Goal: Information Seeking & Learning: Check status

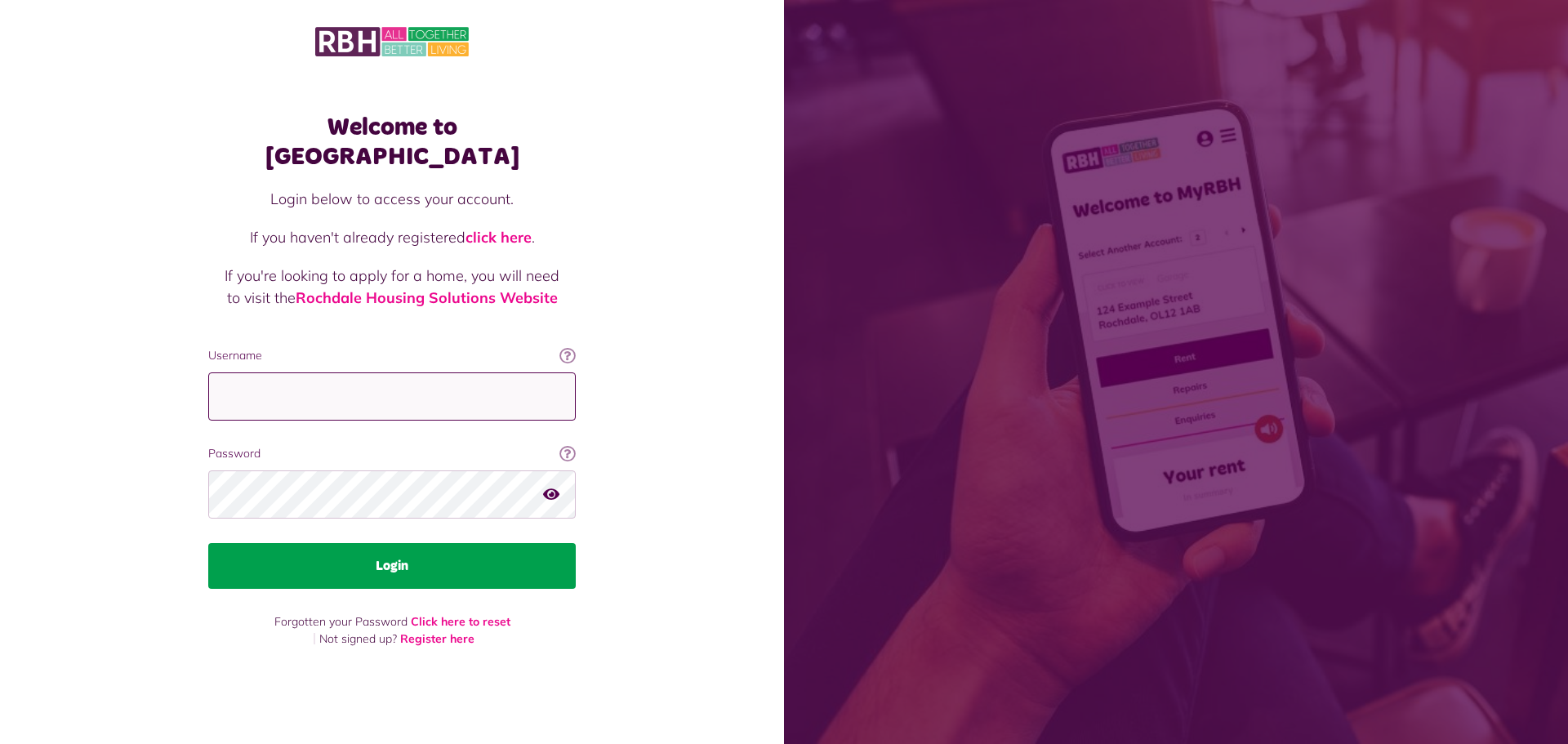
type input "**********"
click at [426, 548] on button "Login" at bounding box center [392, 566] width 368 height 45
click at [424, 566] on button "Login" at bounding box center [392, 566] width 368 height 45
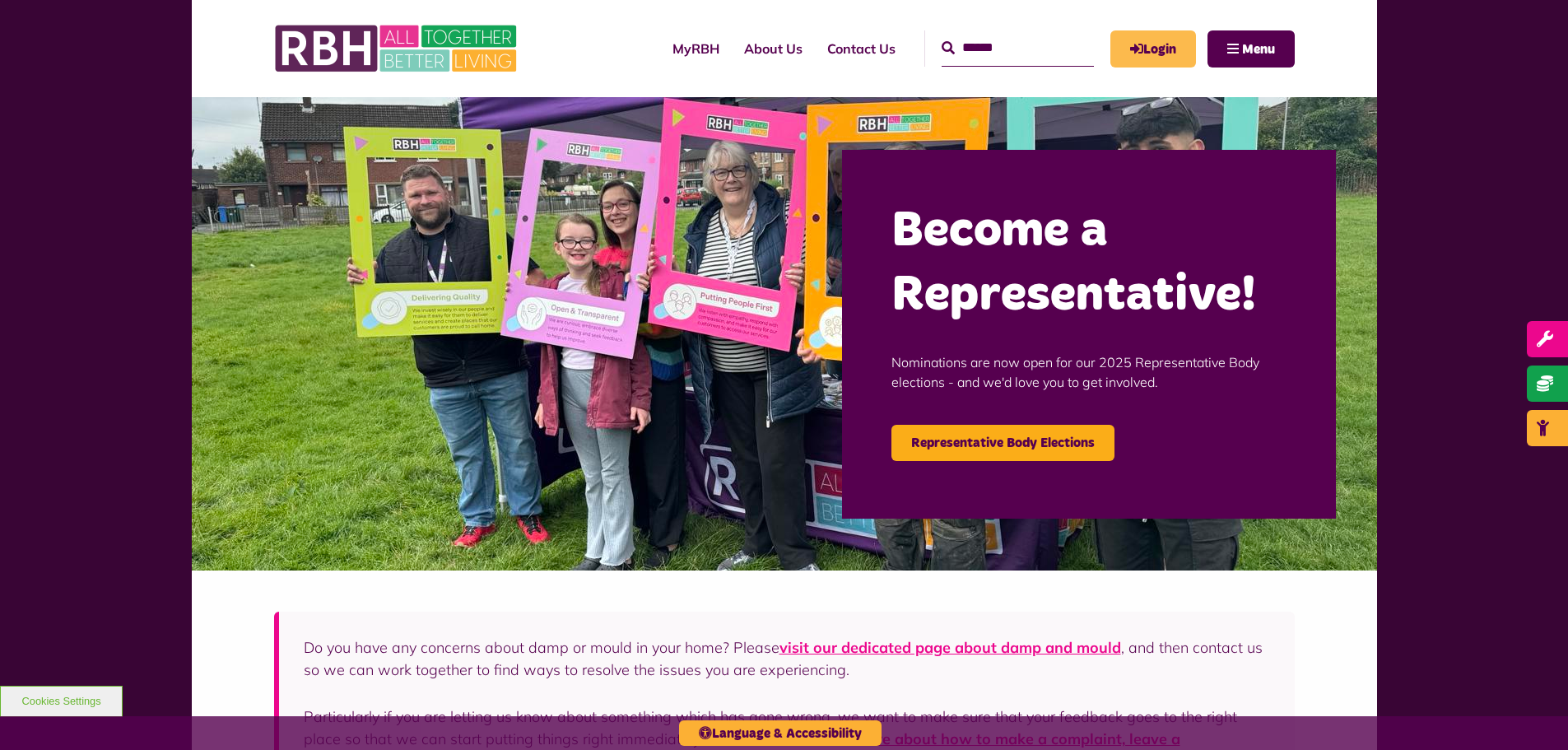
click at [1153, 62] on link "Login" at bounding box center [1153, 49] width 85 height 37
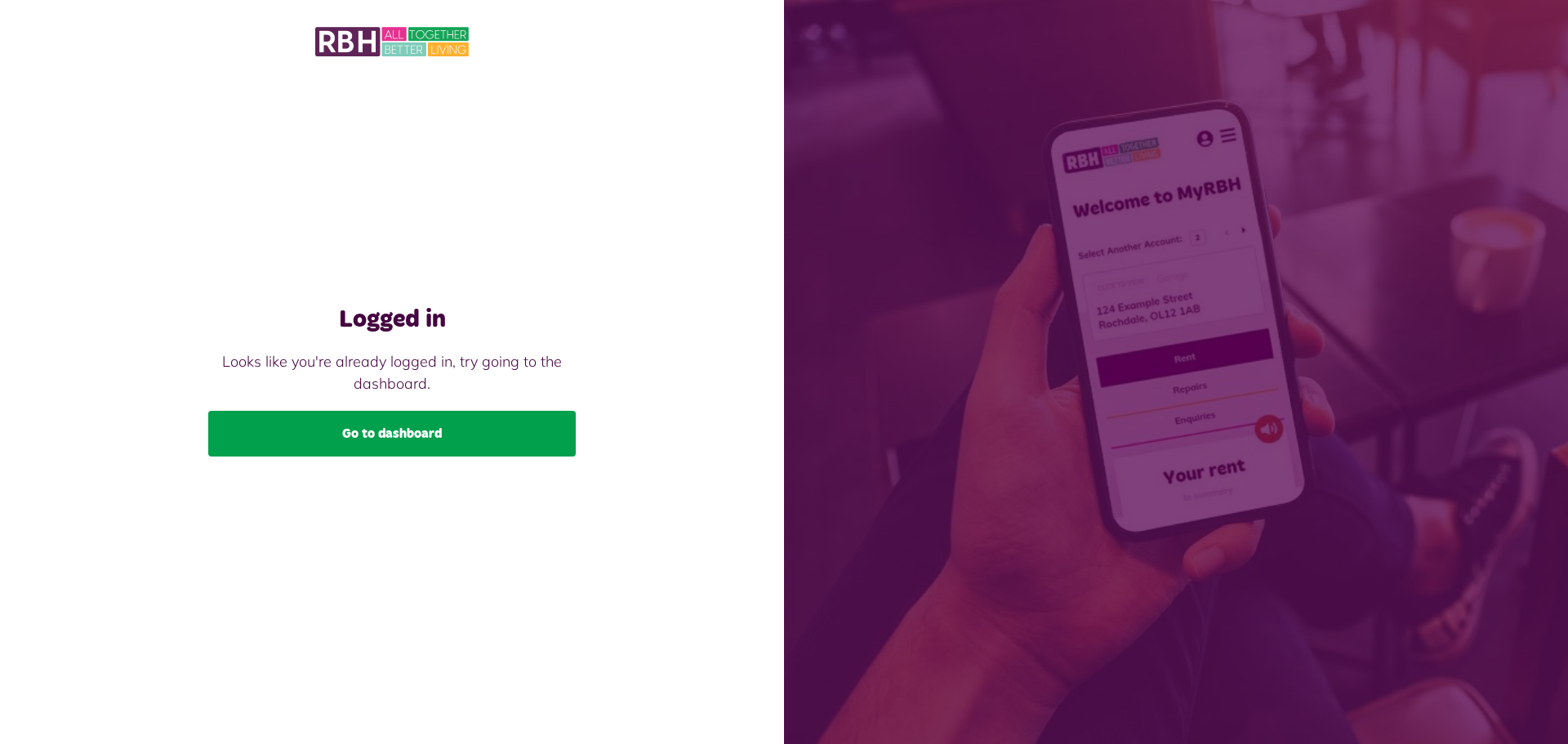
click at [421, 426] on link "Go to dashboard" at bounding box center [392, 434] width 368 height 45
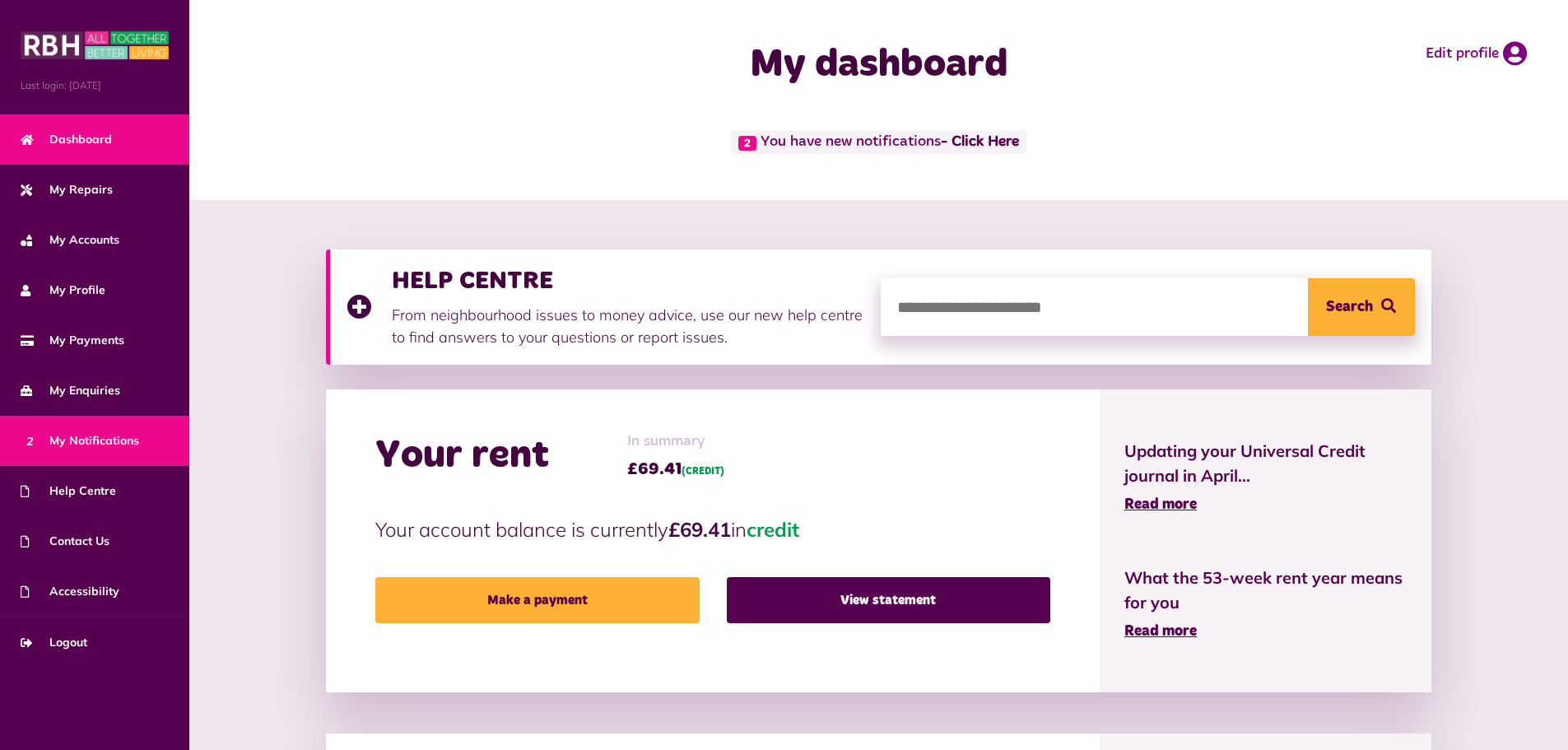
click at [103, 442] on span "2 My Notifications" at bounding box center [79, 441] width 119 height 18
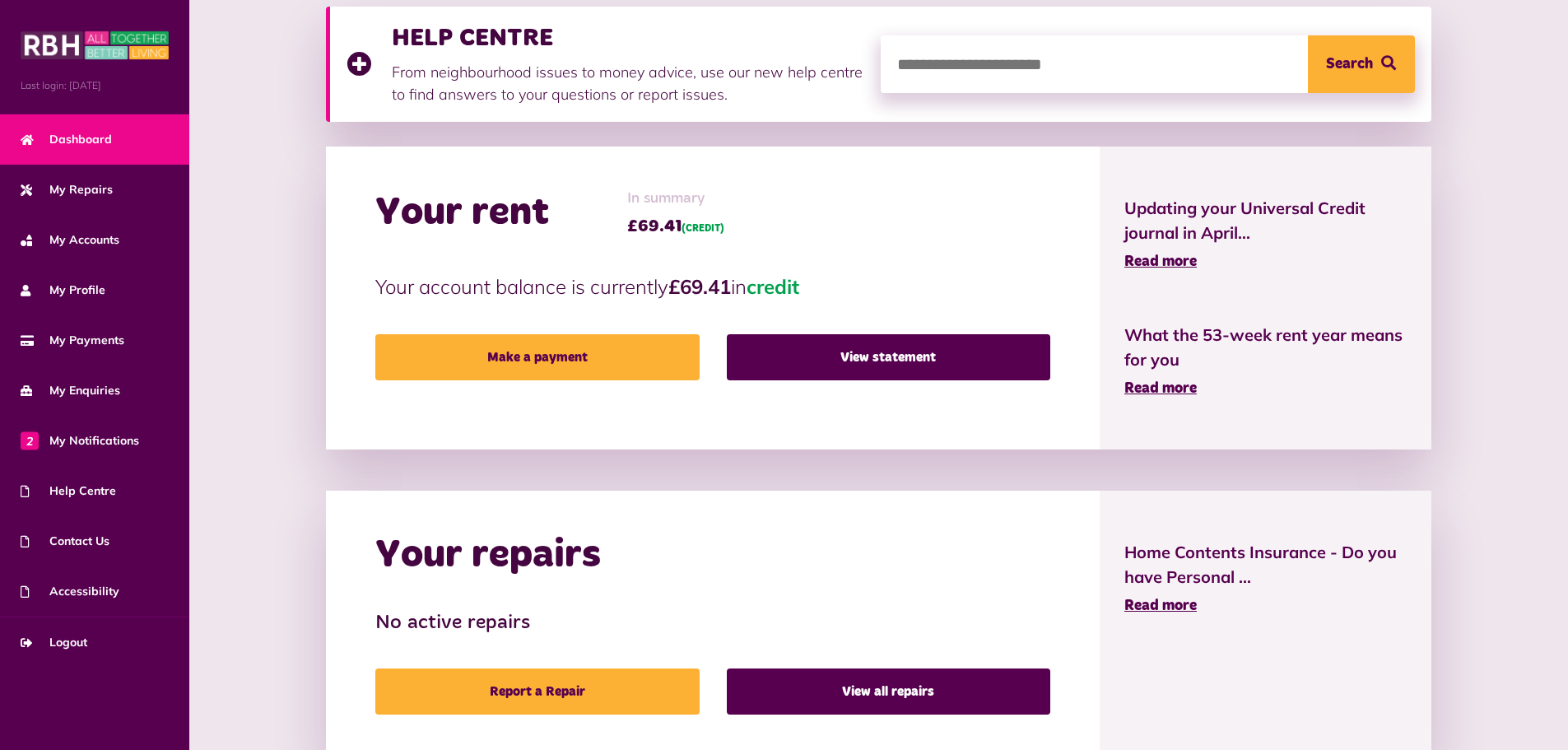
scroll to position [247, 0]
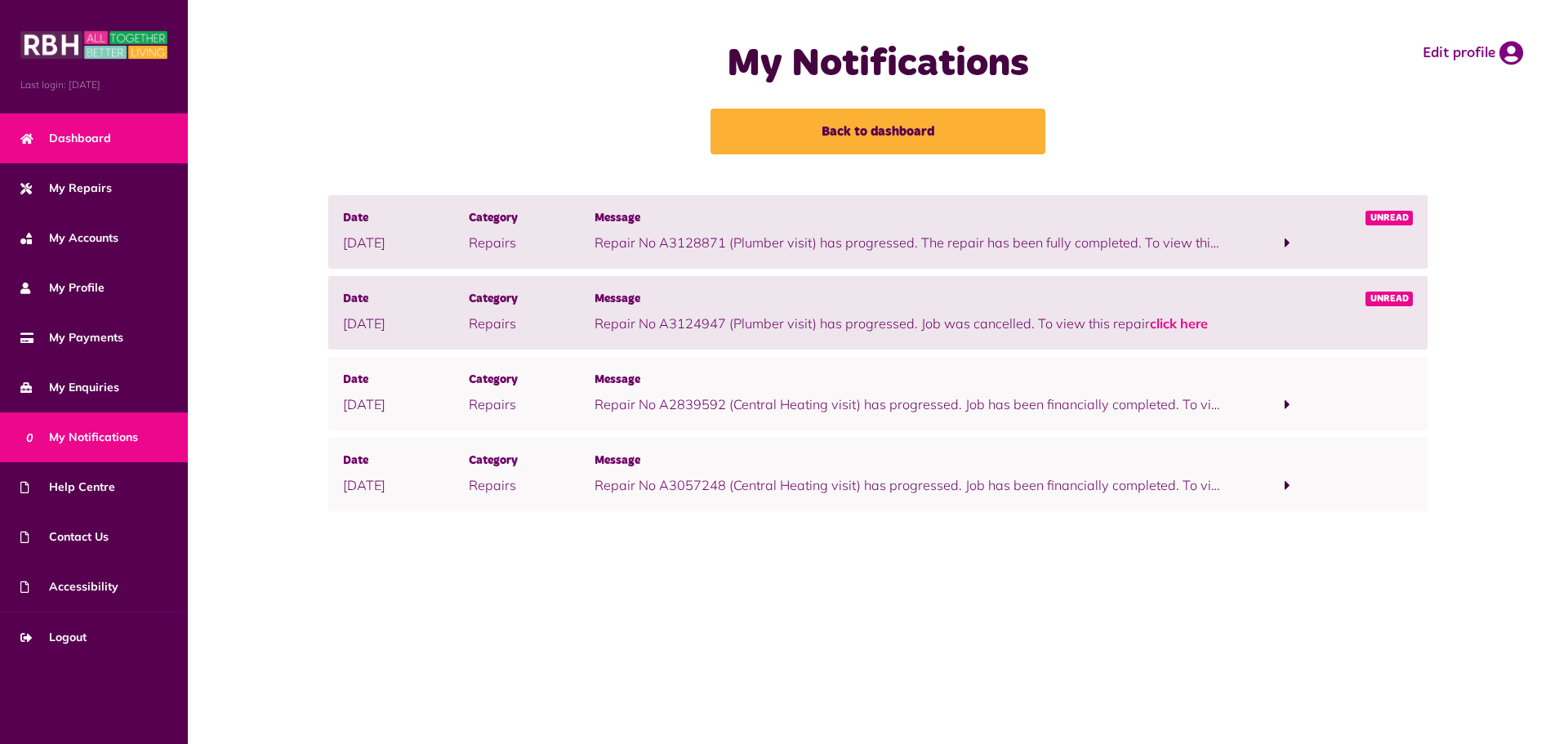
click at [121, 136] on link "Dashboard" at bounding box center [93, 138] width 188 height 50
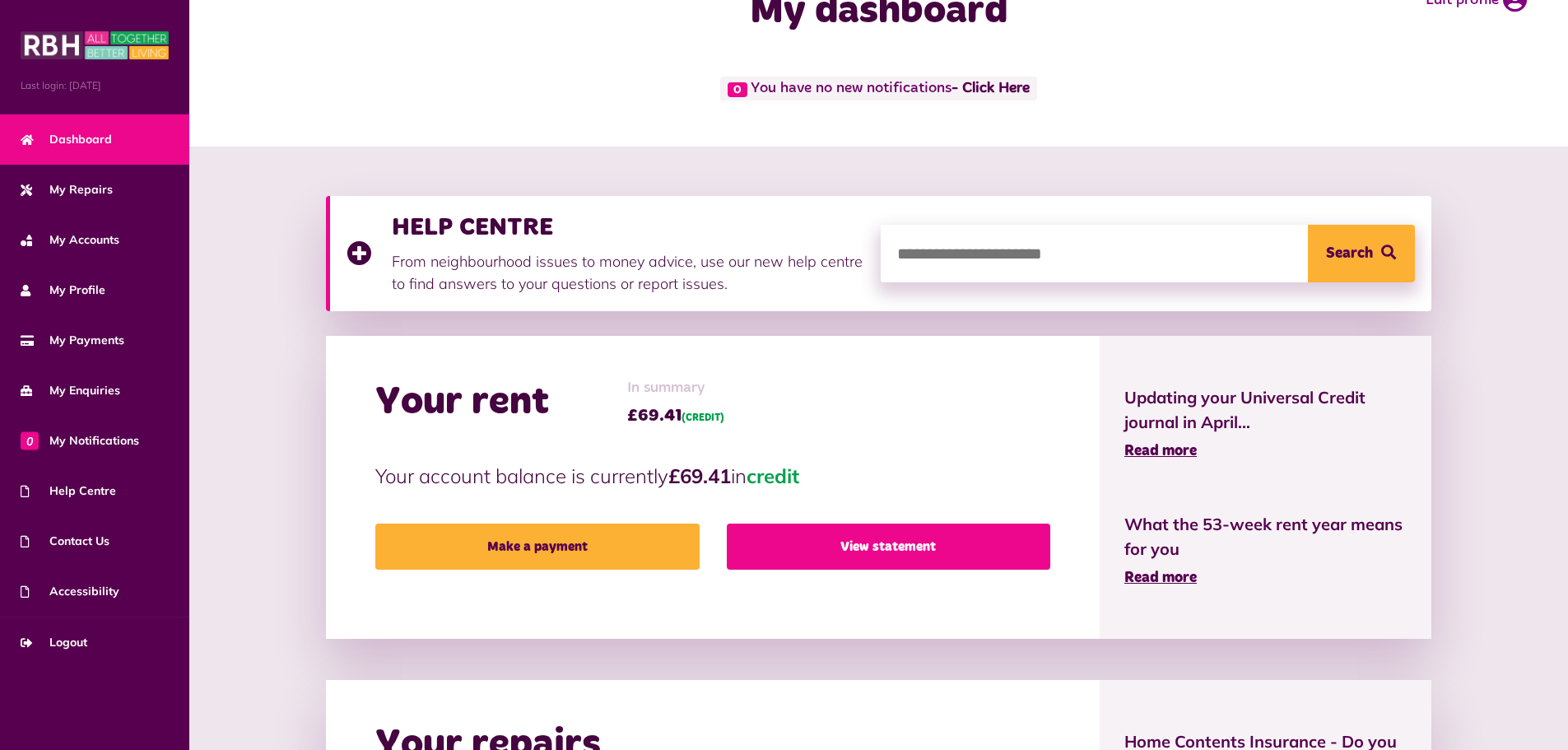
scroll to position [83, 0]
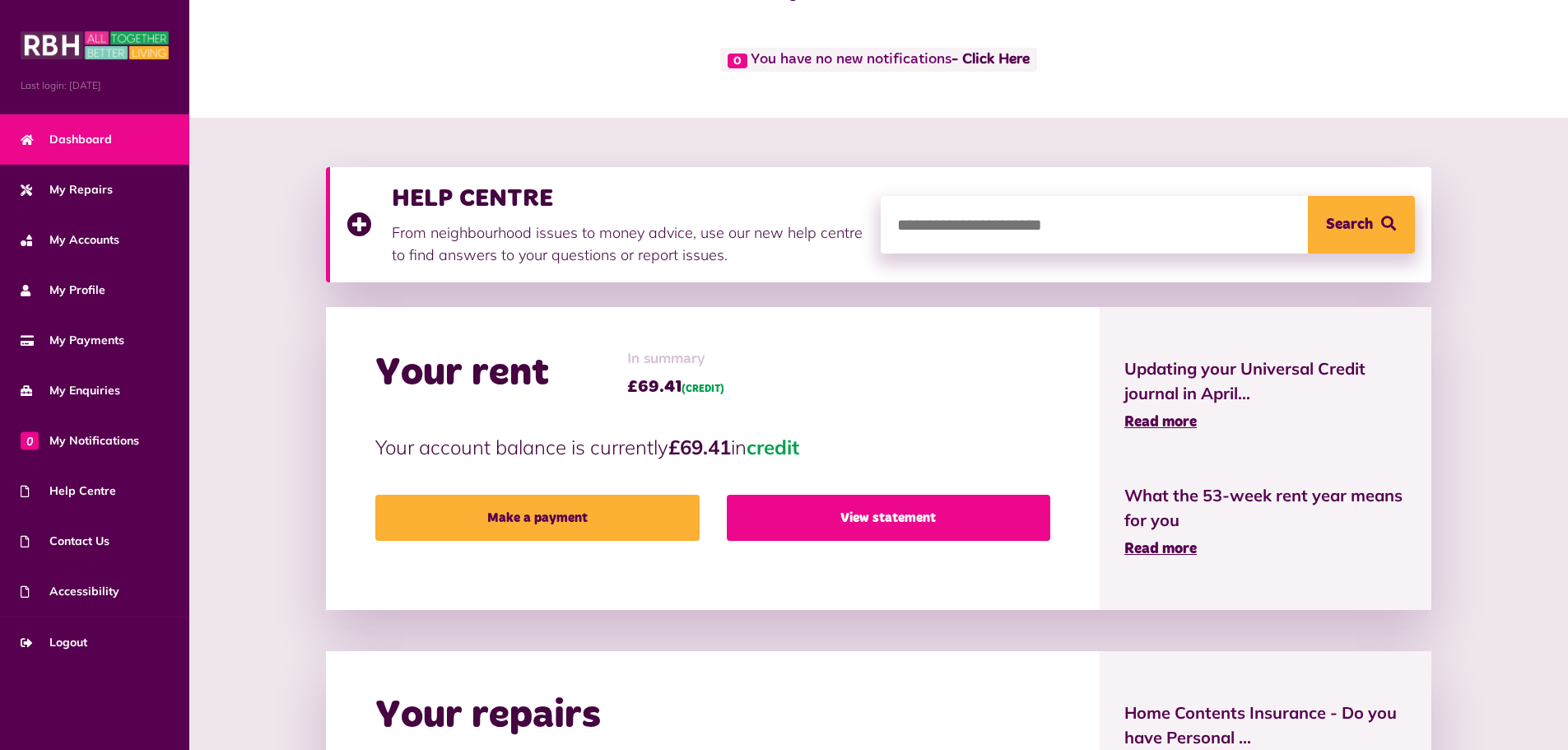
click at [879, 518] on link "View statement" at bounding box center [889, 518] width 324 height 46
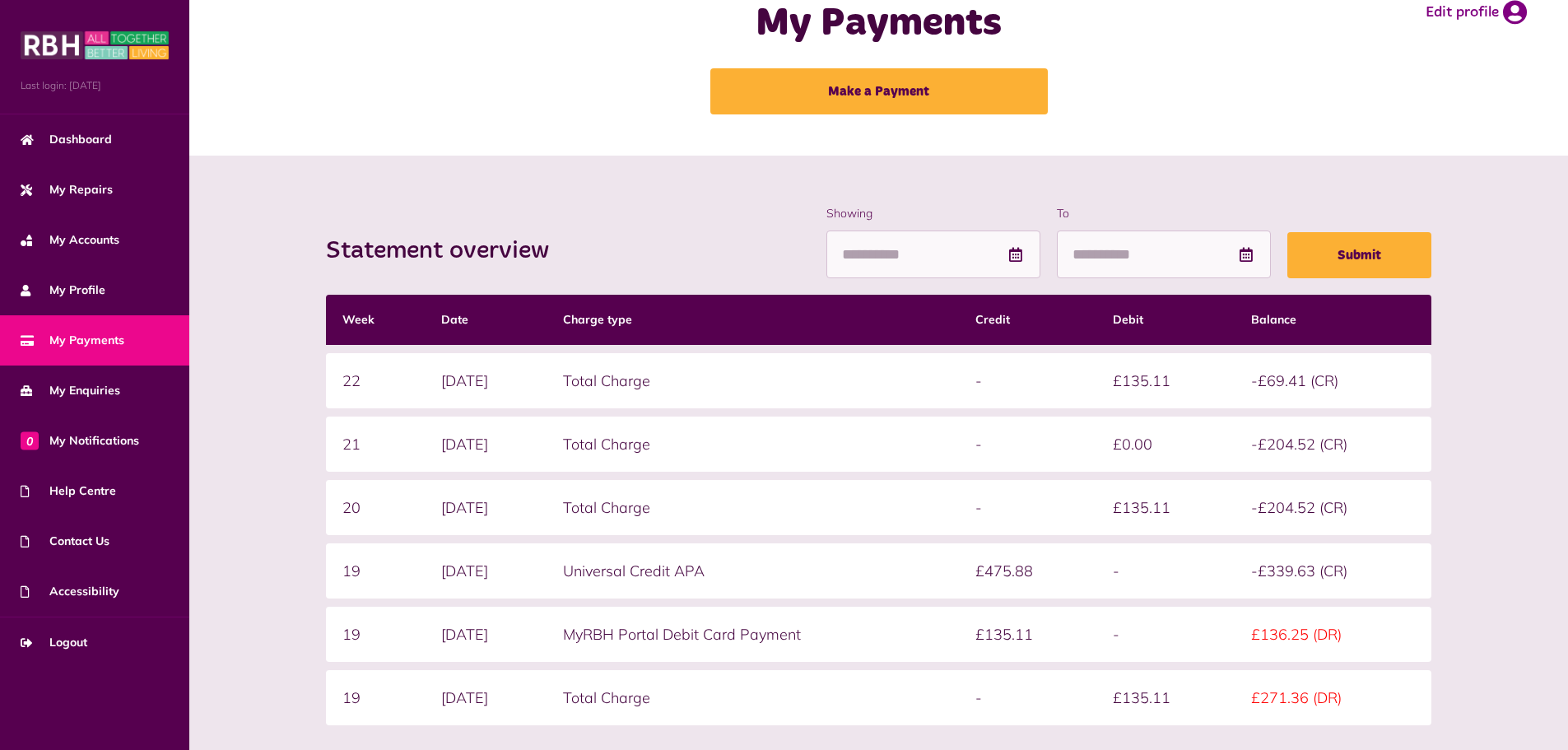
scroll to position [83, 0]
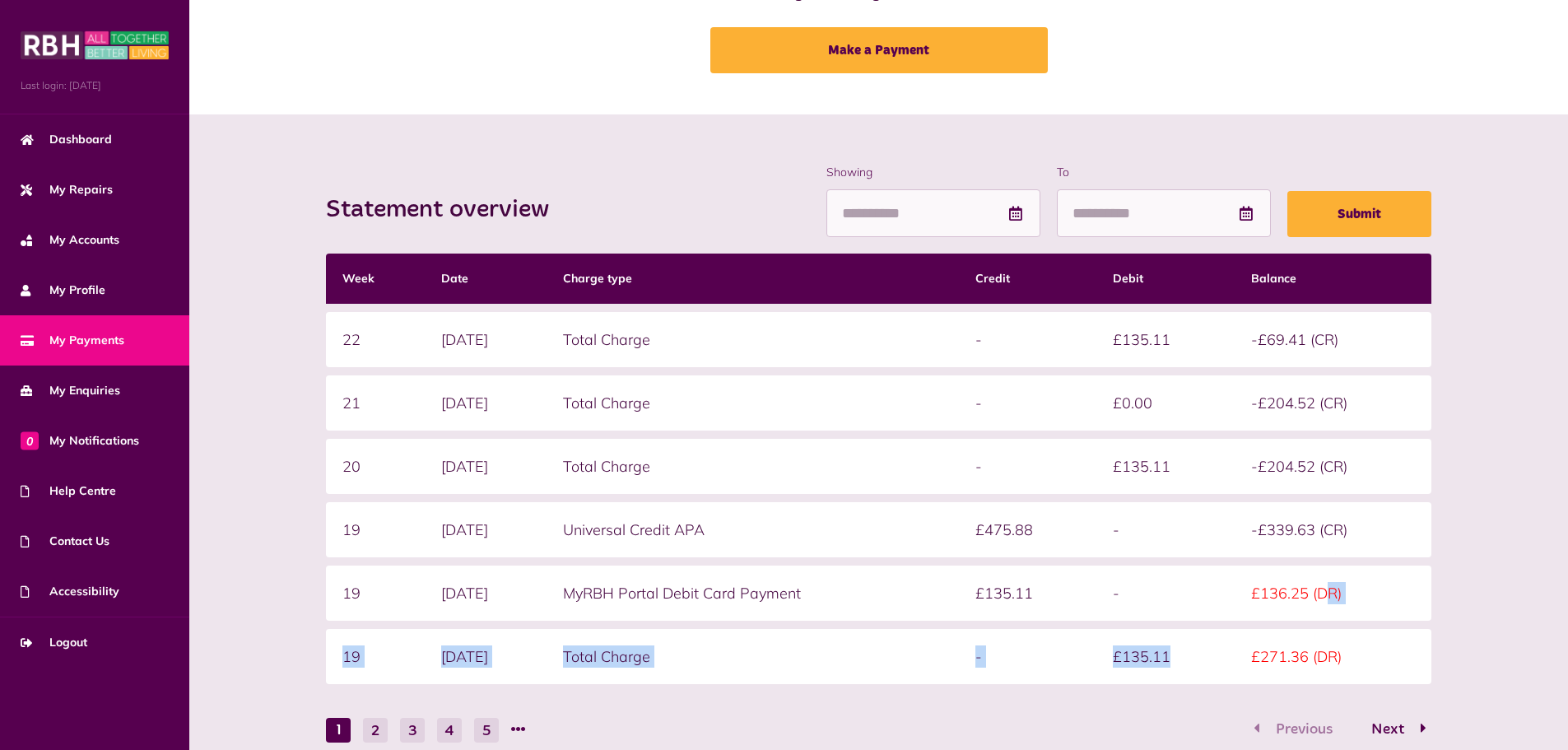
drag, startPoint x: 1197, startPoint y: 654, endPoint x: 1388, endPoint y: 608, distance: 196.5
click at [1381, 600] on tbody "22 [DATE] Total Charge - £135.11 -£69.41 (CR) 21 [DATE] Total Charge - £0.00 -£…" at bounding box center [877, 498] width 1104 height 372
click at [1446, 595] on div "Statement overview Showing To Submit Week Date Charge type Credit Debit Balance…" at bounding box center [879, 497] width 1346 height 667
click at [1411, 719] on button "Next" at bounding box center [1393, 730] width 77 height 24
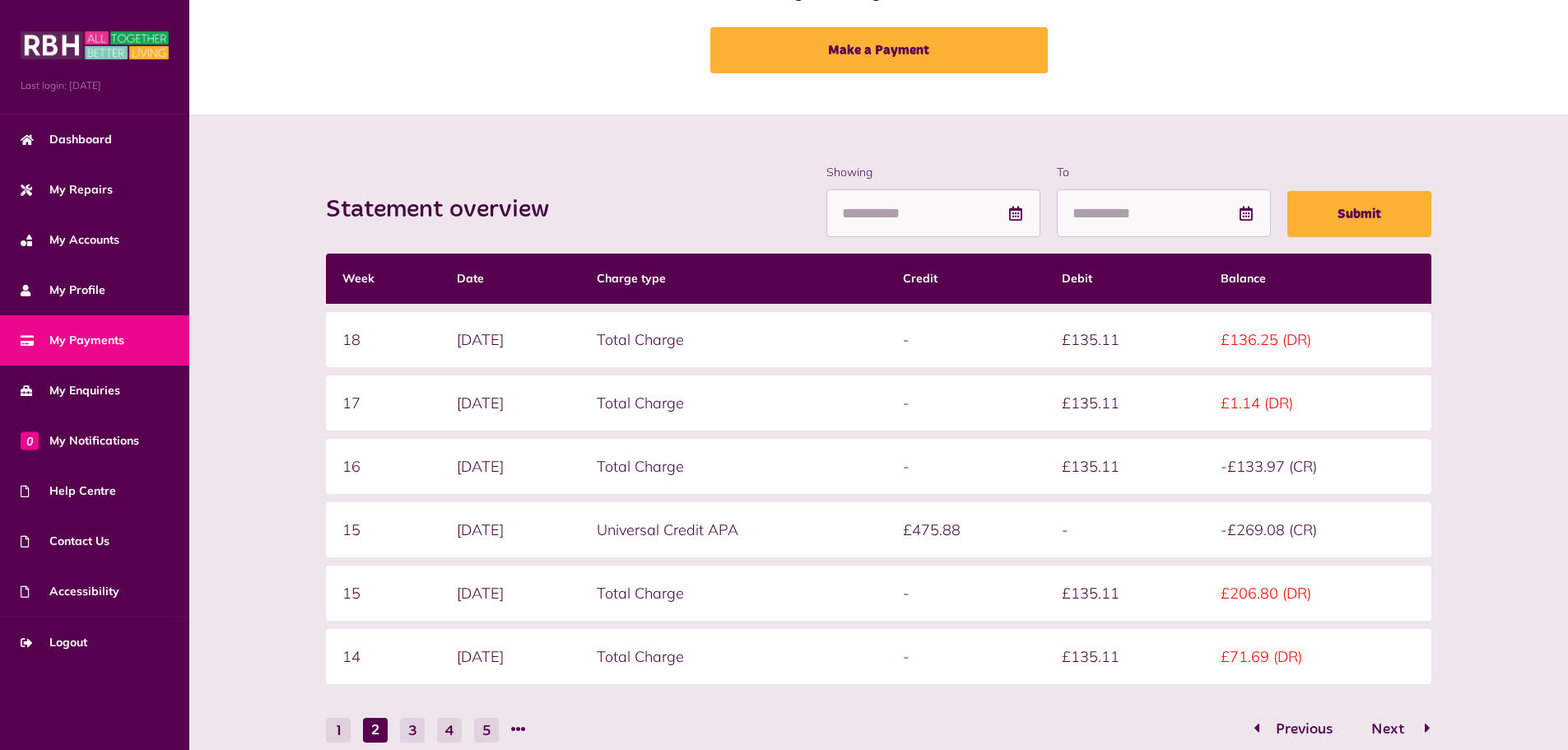
click at [1398, 725] on span "Next" at bounding box center [1388, 729] width 57 height 15
